Goal: Learn about a topic

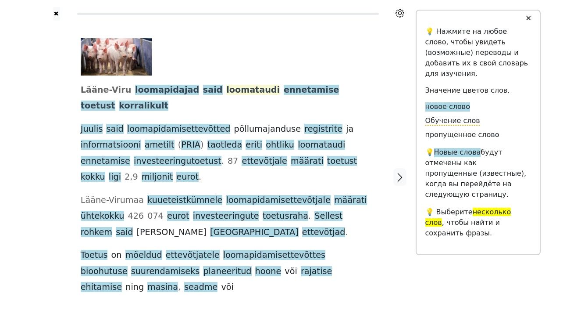
click at [232, 90] on span "loomataudi" at bounding box center [253, 90] width 54 height 11
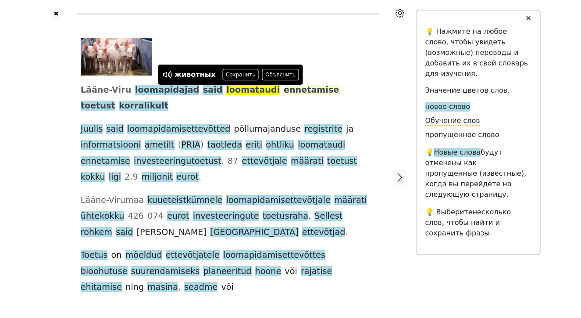
click at [284, 90] on span "ennetamise" at bounding box center [311, 90] width 55 height 11
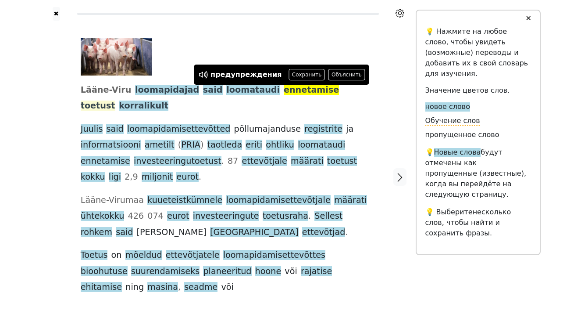
click at [115, 101] on span "toetust" at bounding box center [98, 106] width 35 height 11
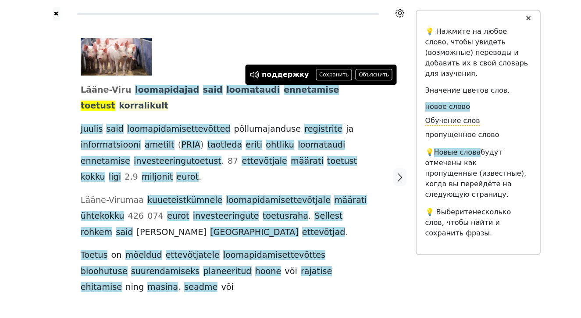
click at [169, 101] on span "korralikult" at bounding box center [144, 106] width 50 height 11
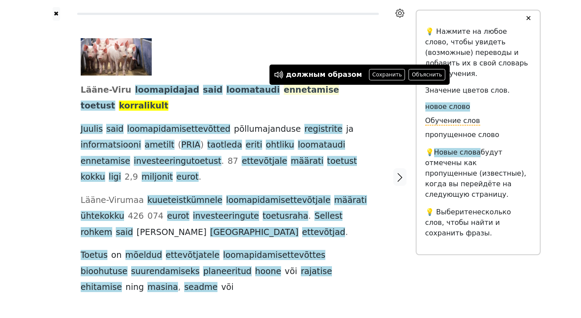
click at [284, 86] on span "ennetamise" at bounding box center [311, 90] width 55 height 11
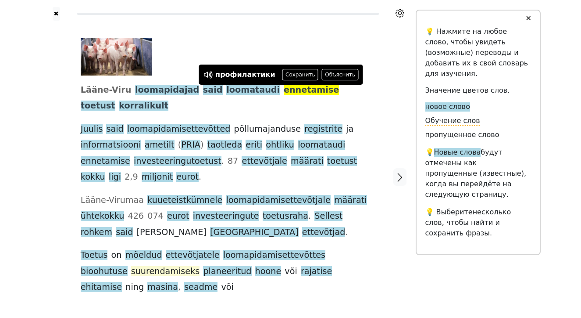
click at [200, 266] on span "suurendamiseks" at bounding box center [165, 271] width 69 height 11
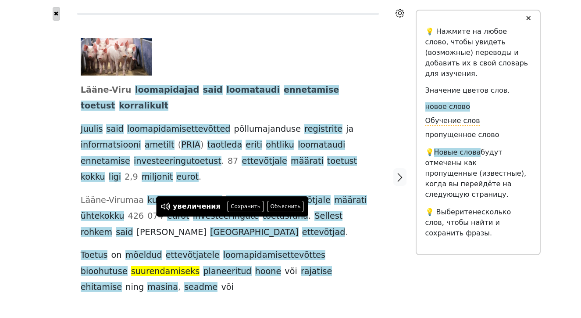
click at [57, 14] on button "✖" at bounding box center [56, 14] width 7 height 14
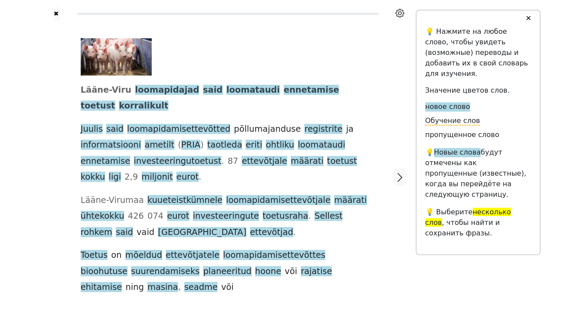
click at [230, 286] on link "Создание аудио для контента" at bounding box center [206, 293] width 126 height 14
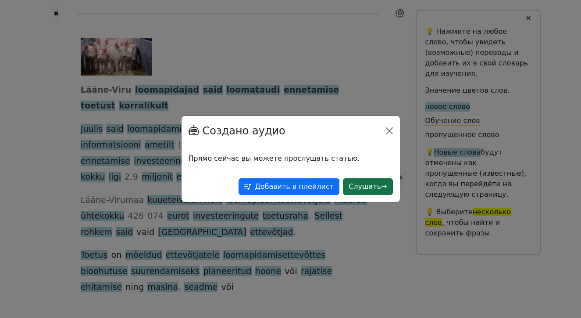
click at [374, 184] on button "Слушать →" at bounding box center [368, 186] width 50 height 17
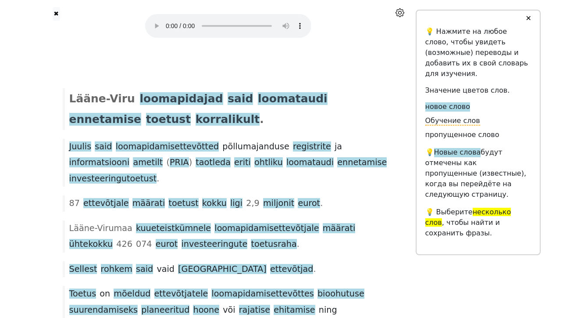
click at [154, 21] on audio at bounding box center [228, 26] width 166 height 24
click at [167, 21] on audio at bounding box center [228, 26] width 166 height 24
click at [398, 11] on icon at bounding box center [400, 12] width 9 height 9
